Goal: Information Seeking & Learning: Learn about a topic

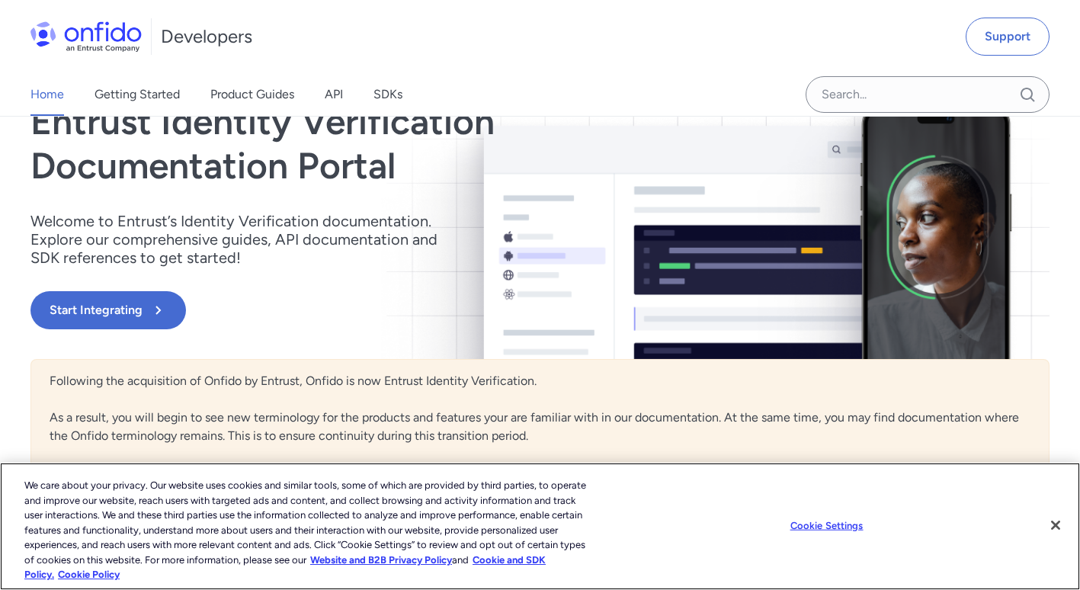
scroll to position [229, 0]
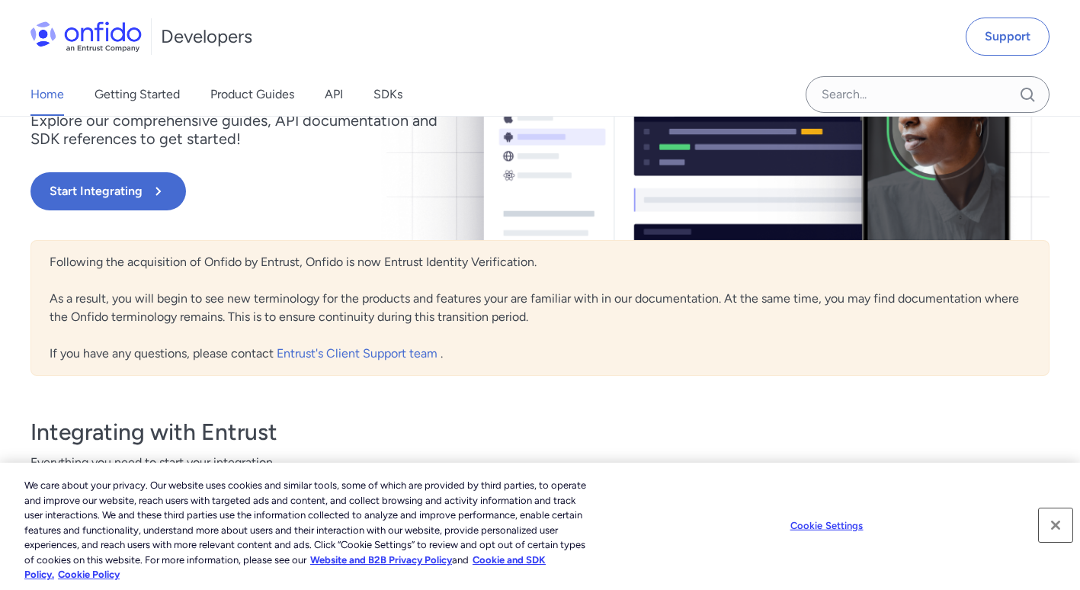
click at [1058, 525] on button "Close" at bounding box center [1056, 526] width 34 height 34
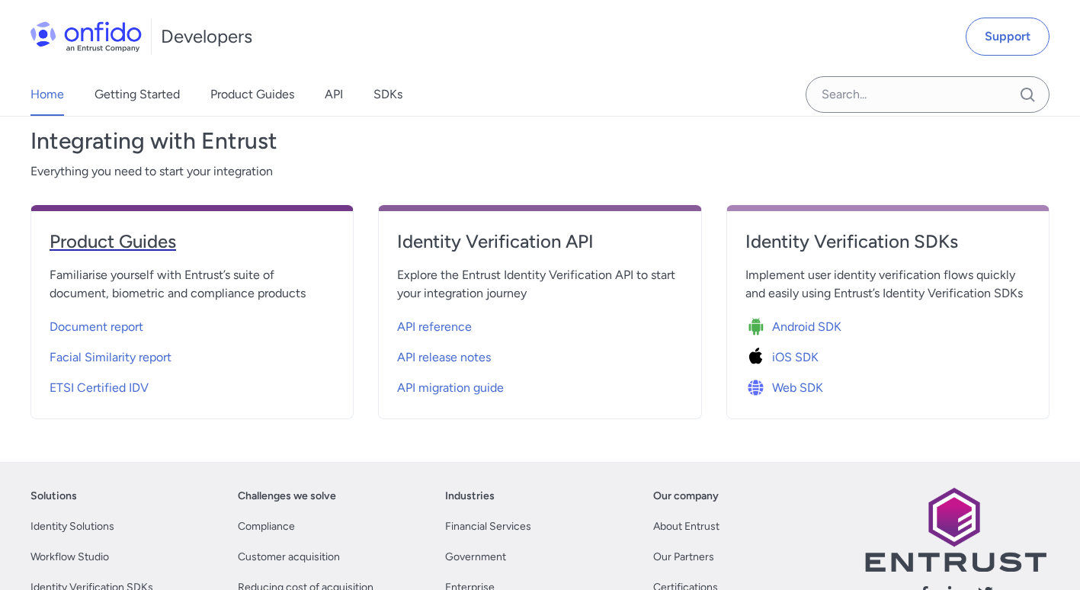
scroll to position [534, 0]
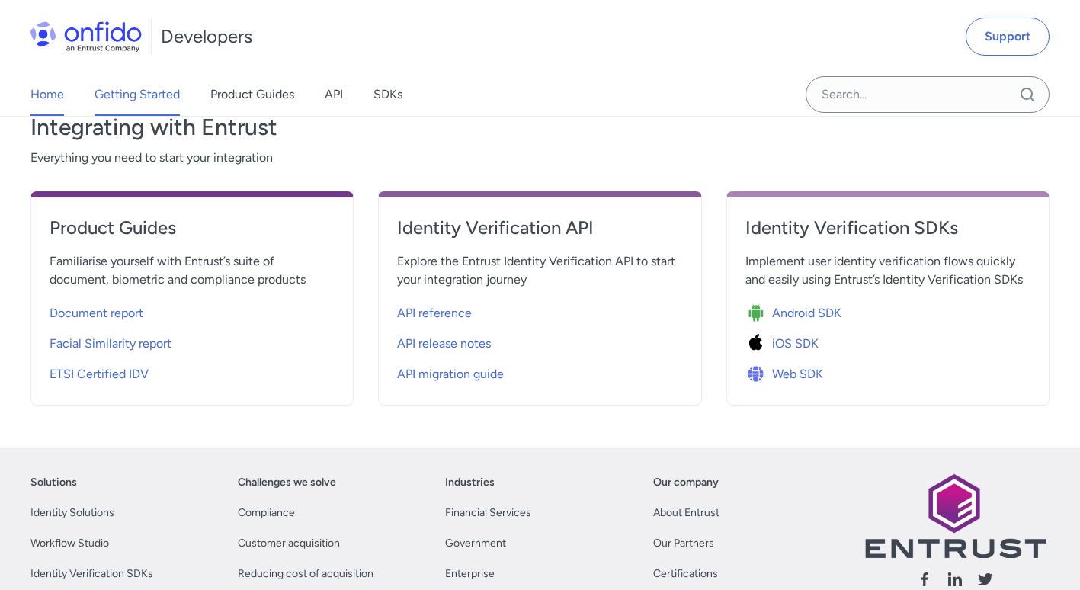
click at [140, 97] on link "Getting Started" at bounding box center [137, 94] width 85 height 43
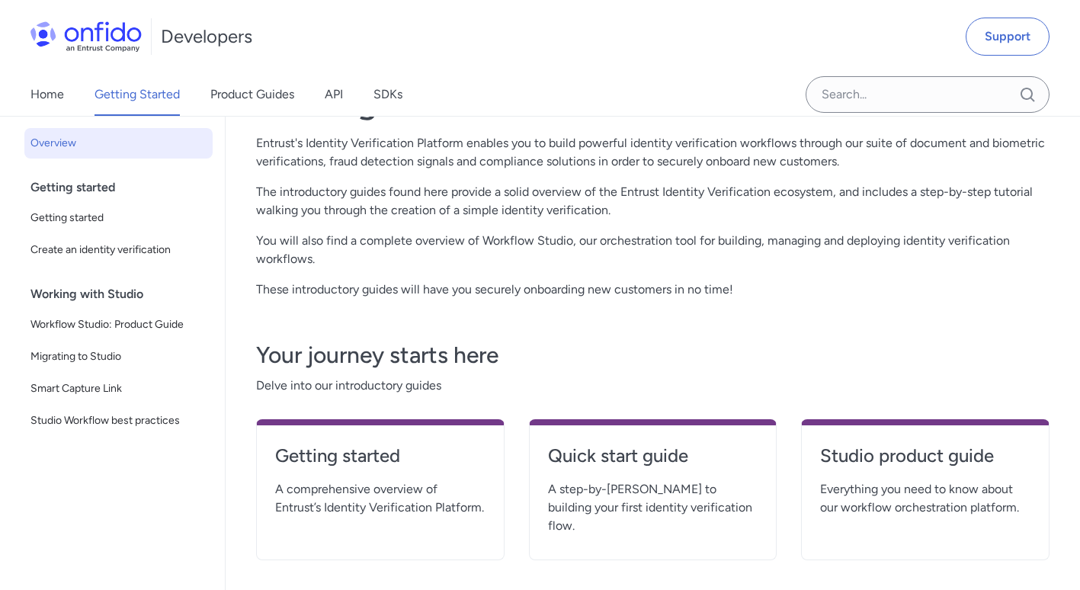
scroll to position [229, 0]
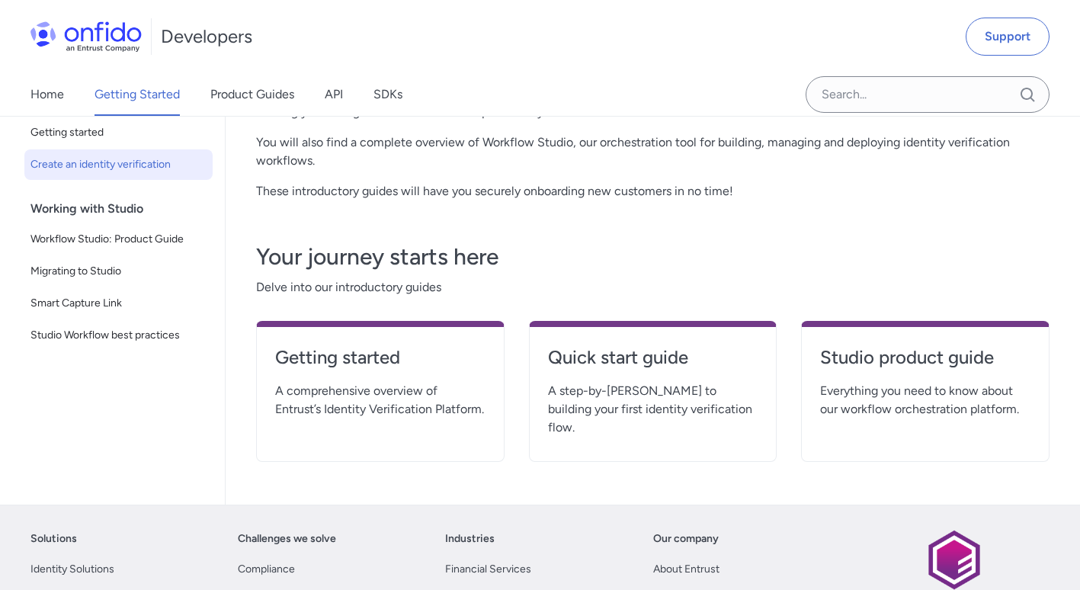
click at [137, 162] on span "Create an identity verification" at bounding box center [118, 165] width 176 height 18
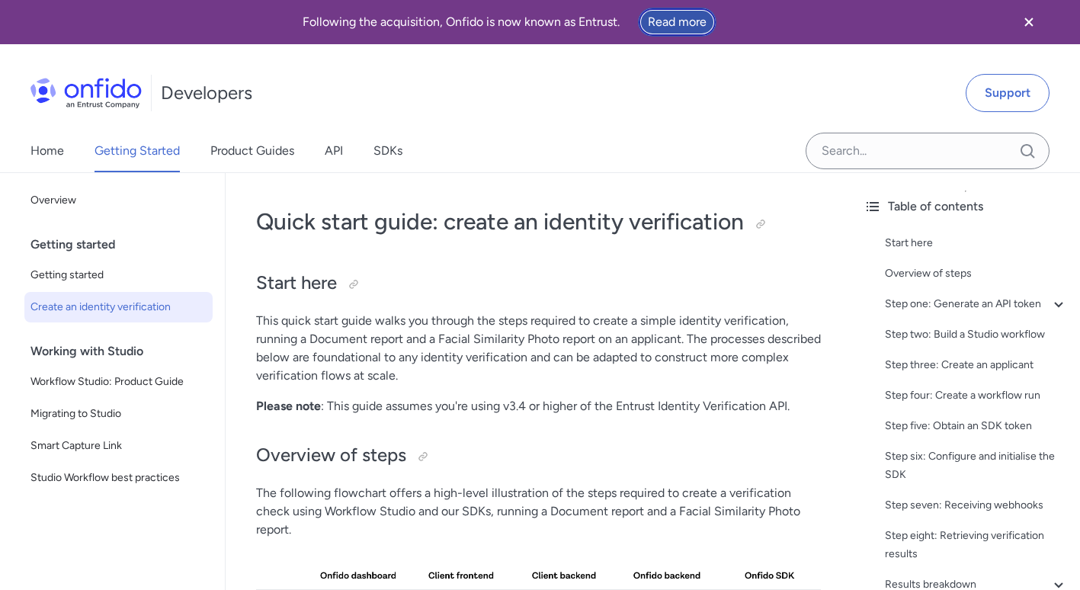
click at [695, 20] on link "Read more" at bounding box center [677, 22] width 79 height 29
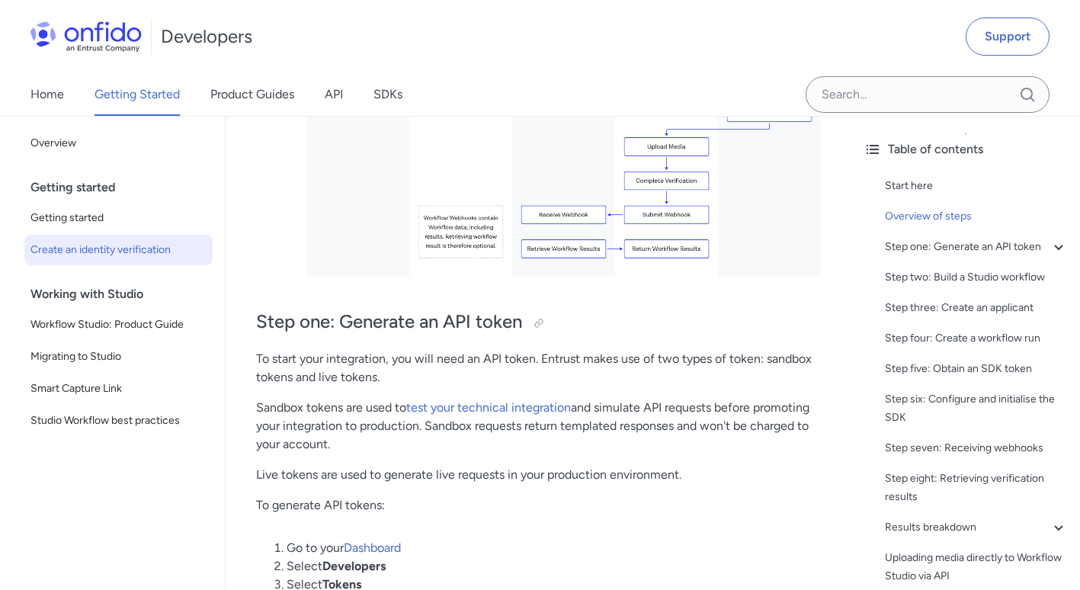
scroll to position [762, 0]
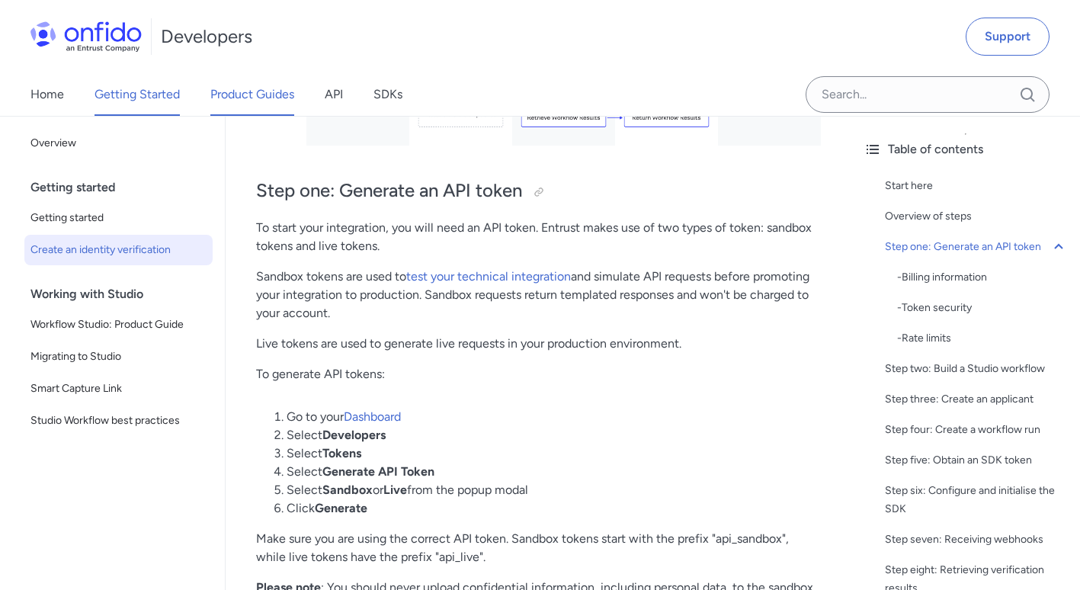
click at [269, 95] on link "Product Guides" at bounding box center [252, 94] width 84 height 43
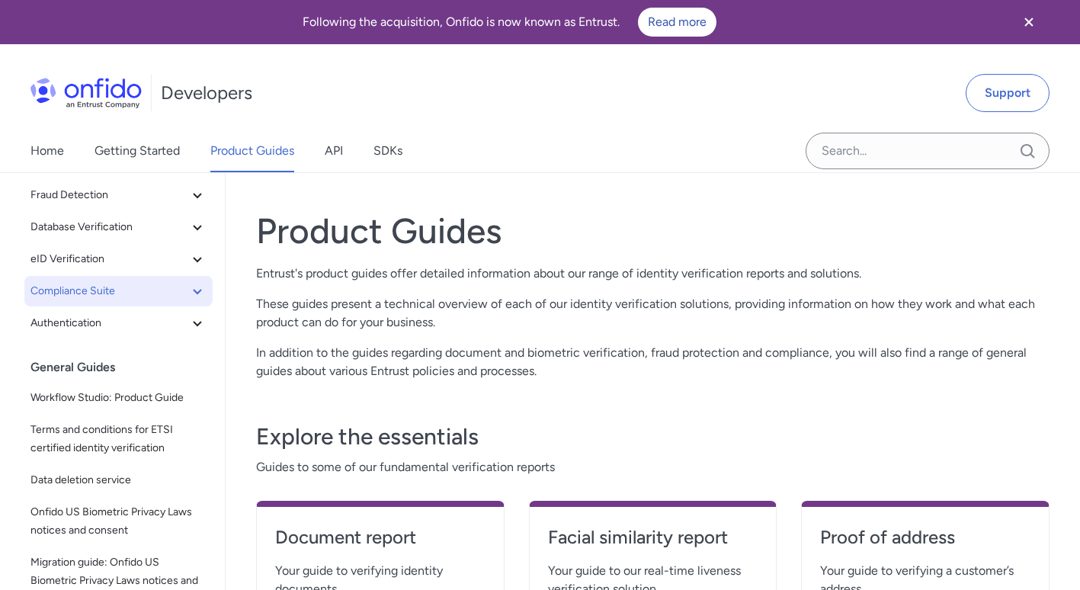
scroll to position [152, 0]
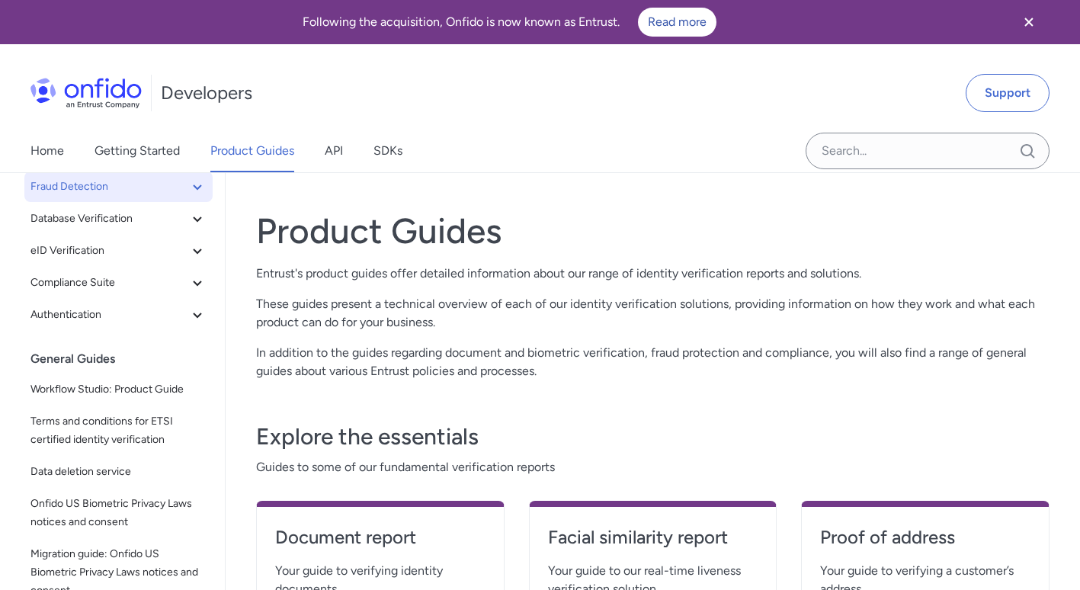
click at [188, 185] on icon at bounding box center [197, 187] width 18 height 18
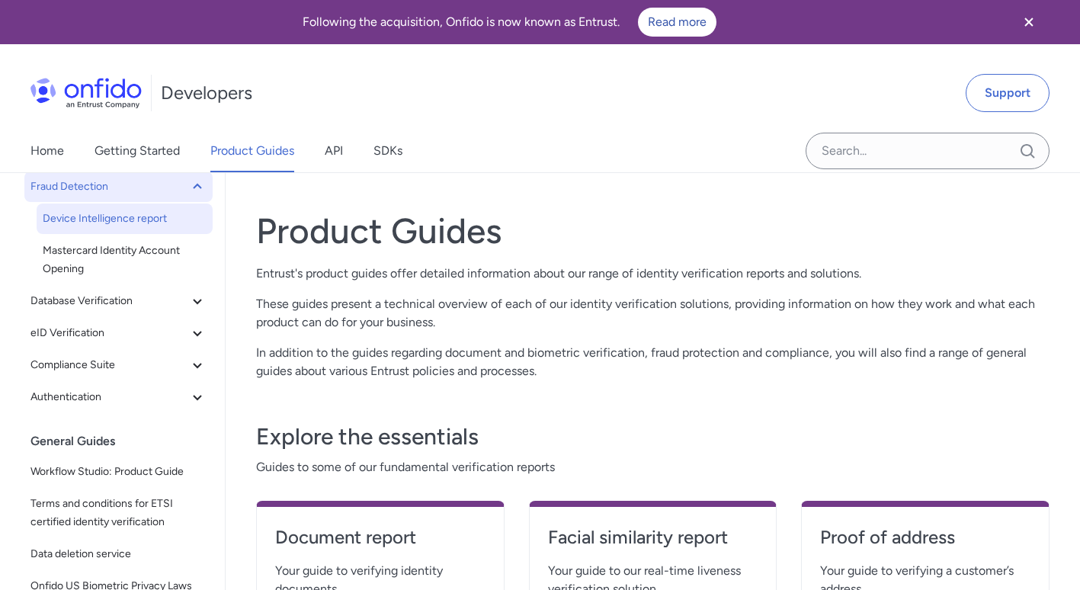
click at [165, 214] on span "Device Intelligence report" at bounding box center [125, 219] width 164 height 18
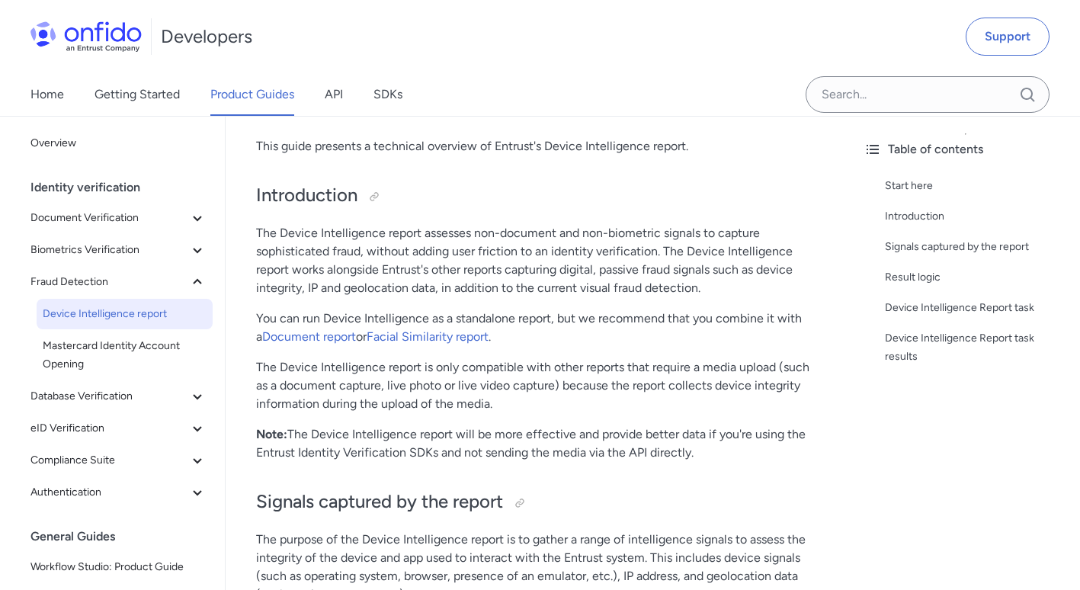
scroll to position [229, 0]
